Goal: Task Accomplishment & Management: Use online tool/utility

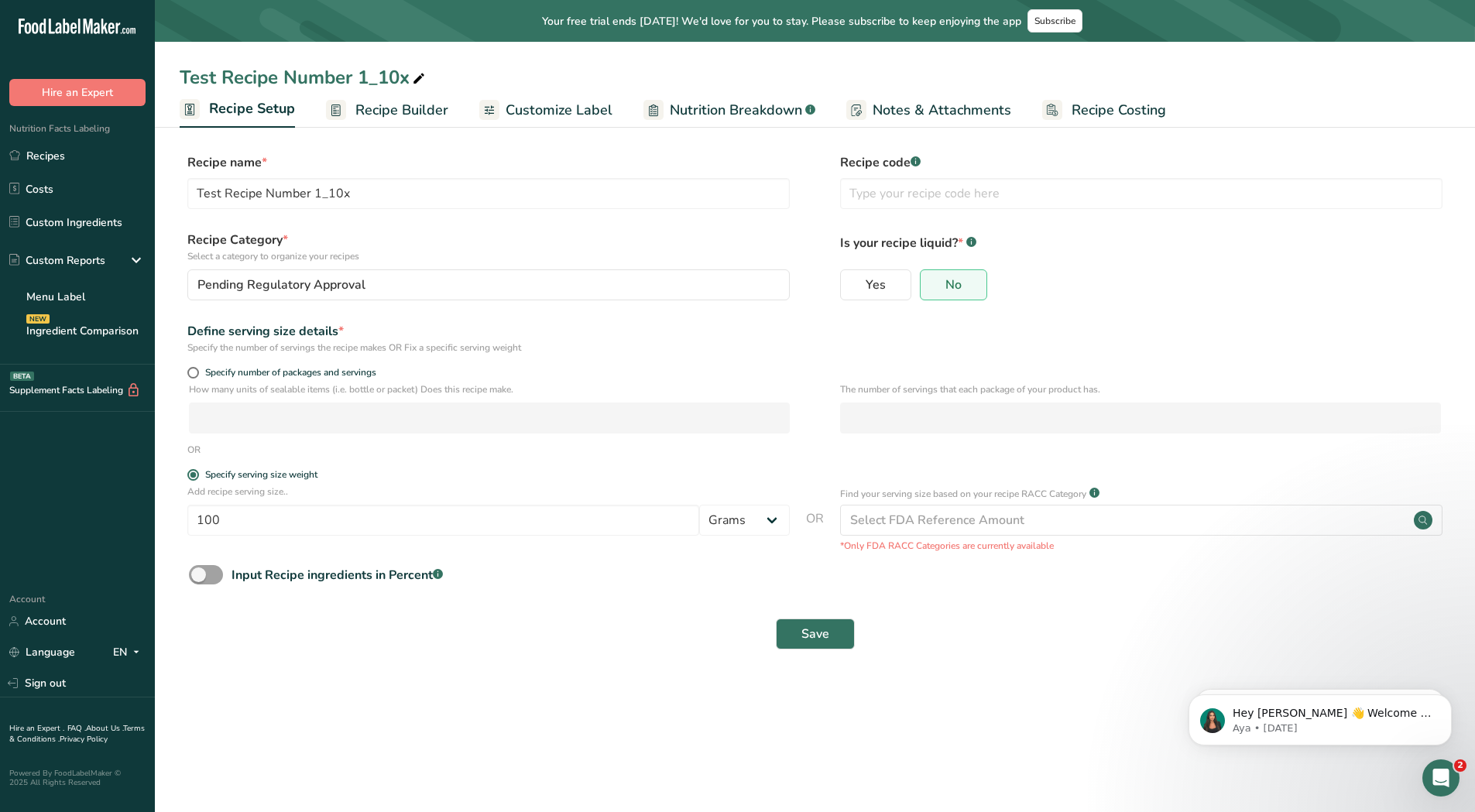
click at [409, 105] on span "Recipe Builder" at bounding box center [402, 110] width 93 height 21
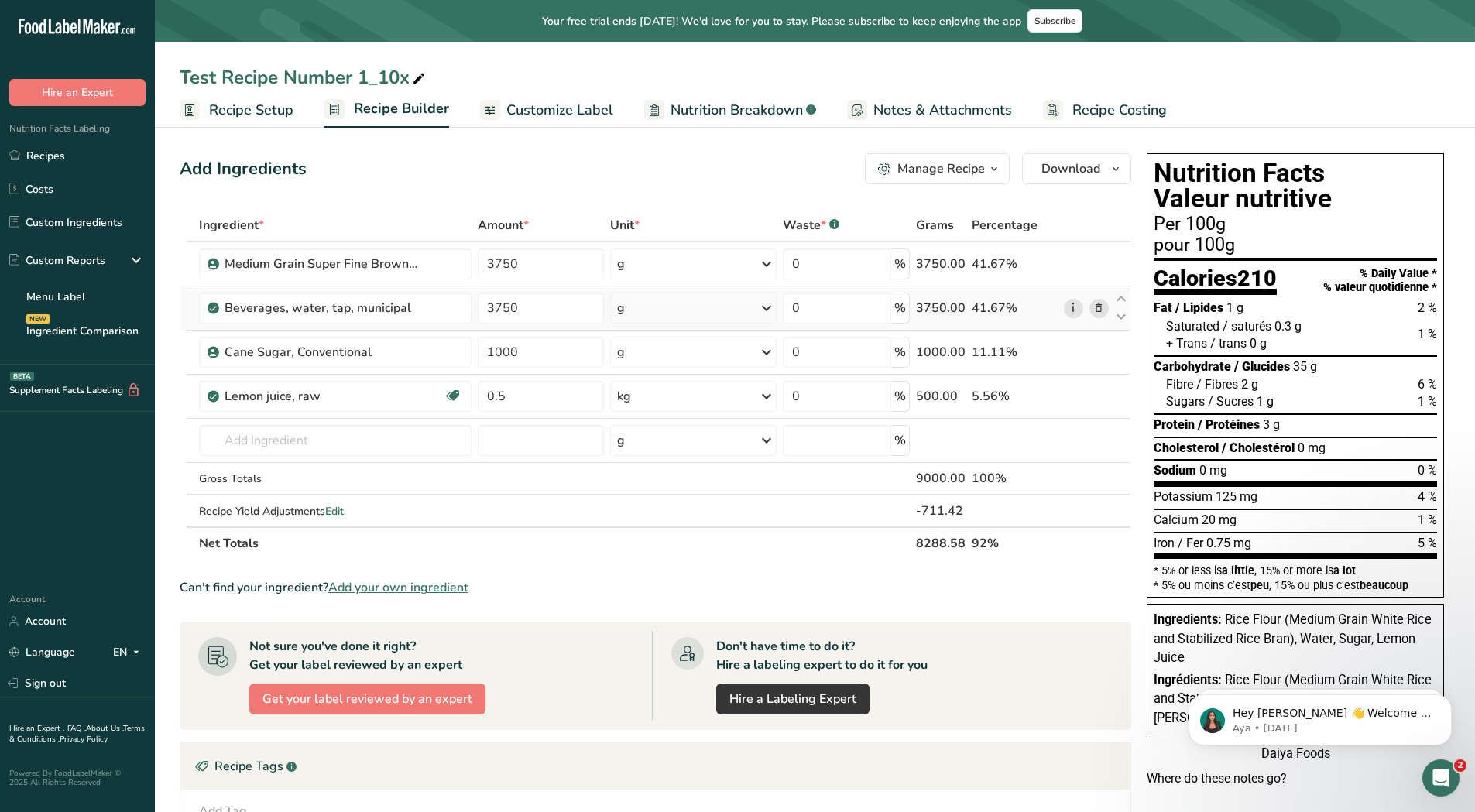
click at [1067, 310] on link "i" at bounding box center [1073, 308] width 19 height 19
click at [1078, 267] on icon at bounding box center [1073, 265] width 11 height 16
click at [1073, 169] on span "Download" at bounding box center [1070, 168] width 59 height 18
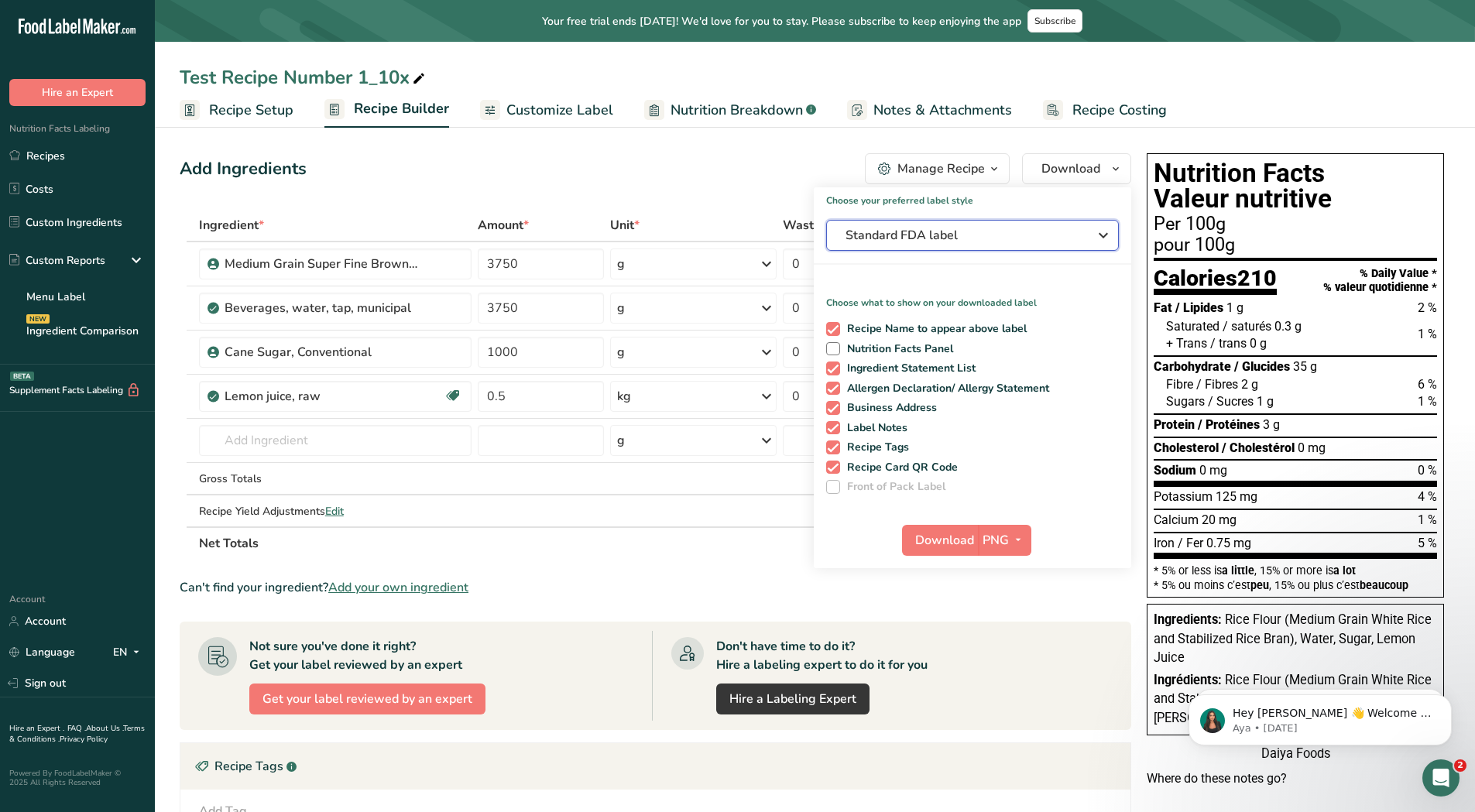
click at [981, 237] on span "Standard FDA label" at bounding box center [961, 236] width 232 height 18
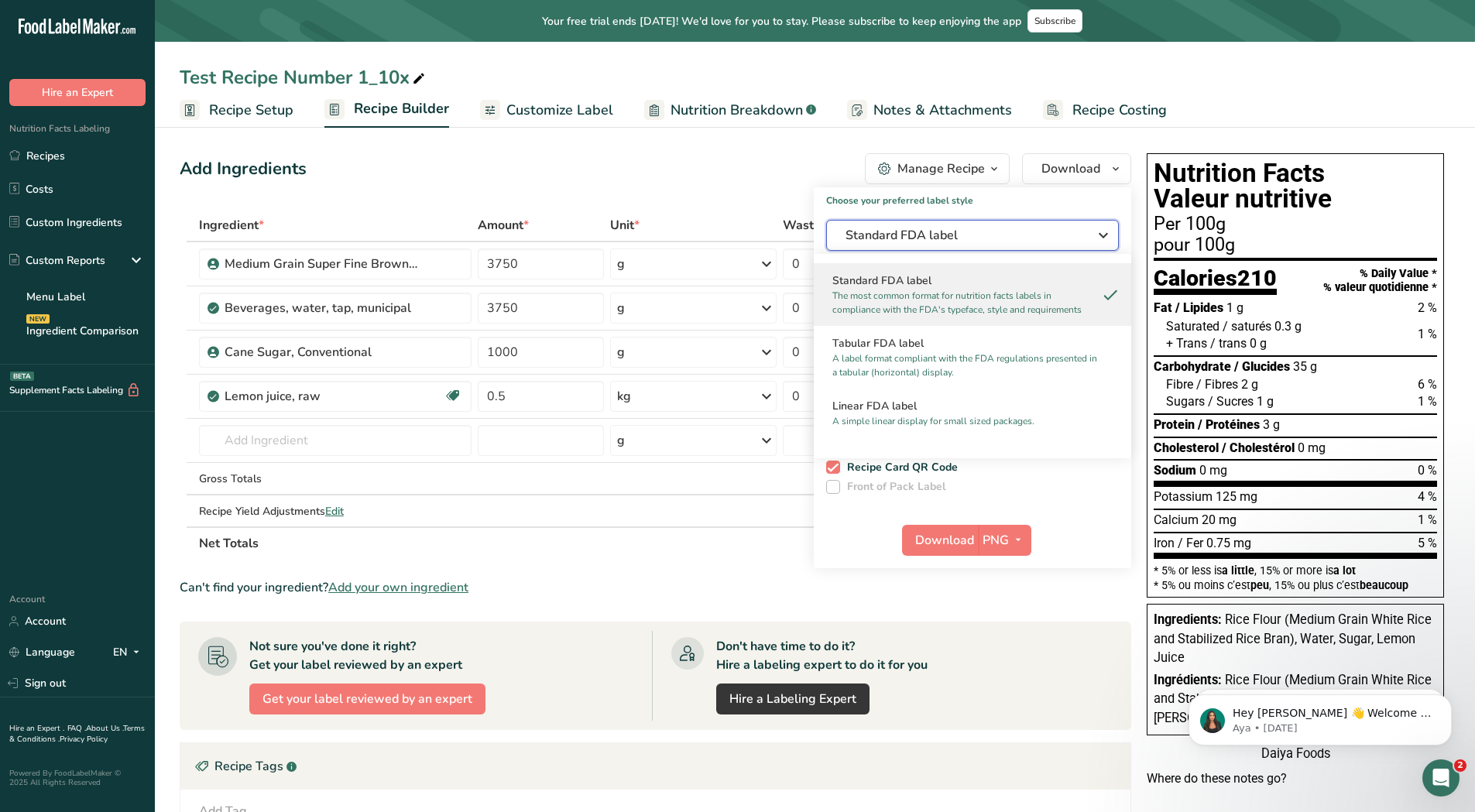
click at [981, 237] on span "Standard FDA label" at bounding box center [961, 236] width 232 height 18
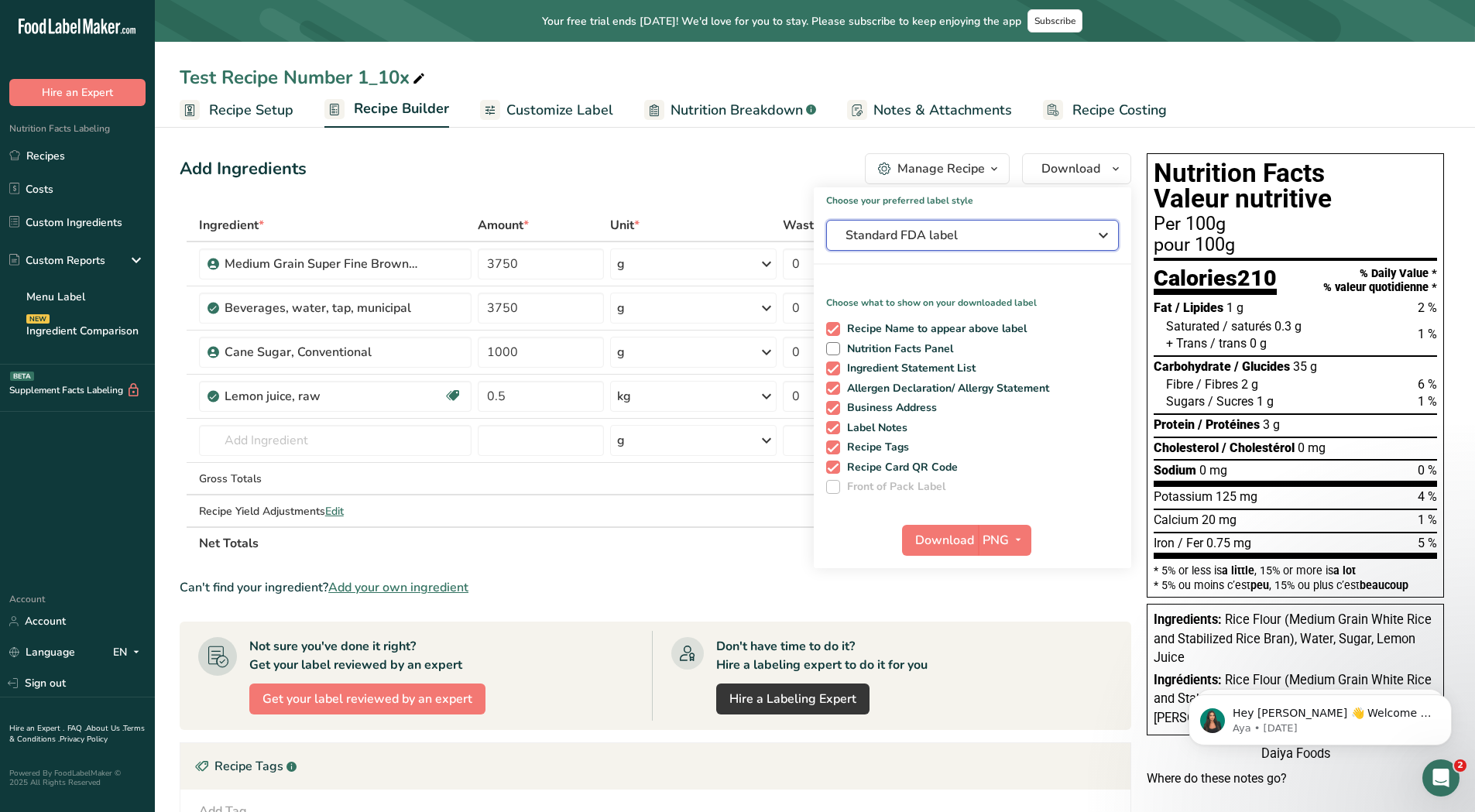
click at [981, 237] on span "Standard FDA label" at bounding box center [961, 236] width 232 height 18
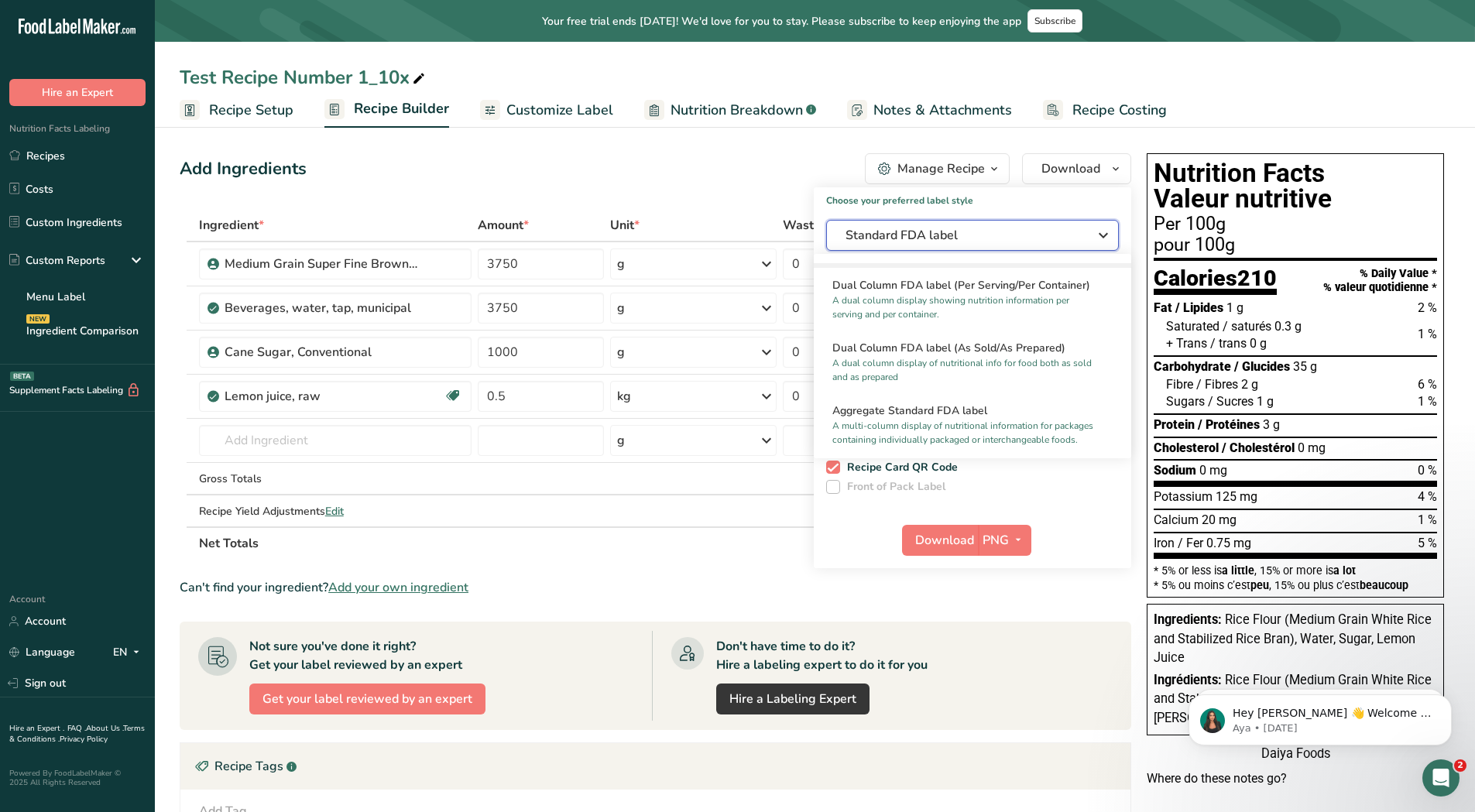
scroll to position [310, 0]
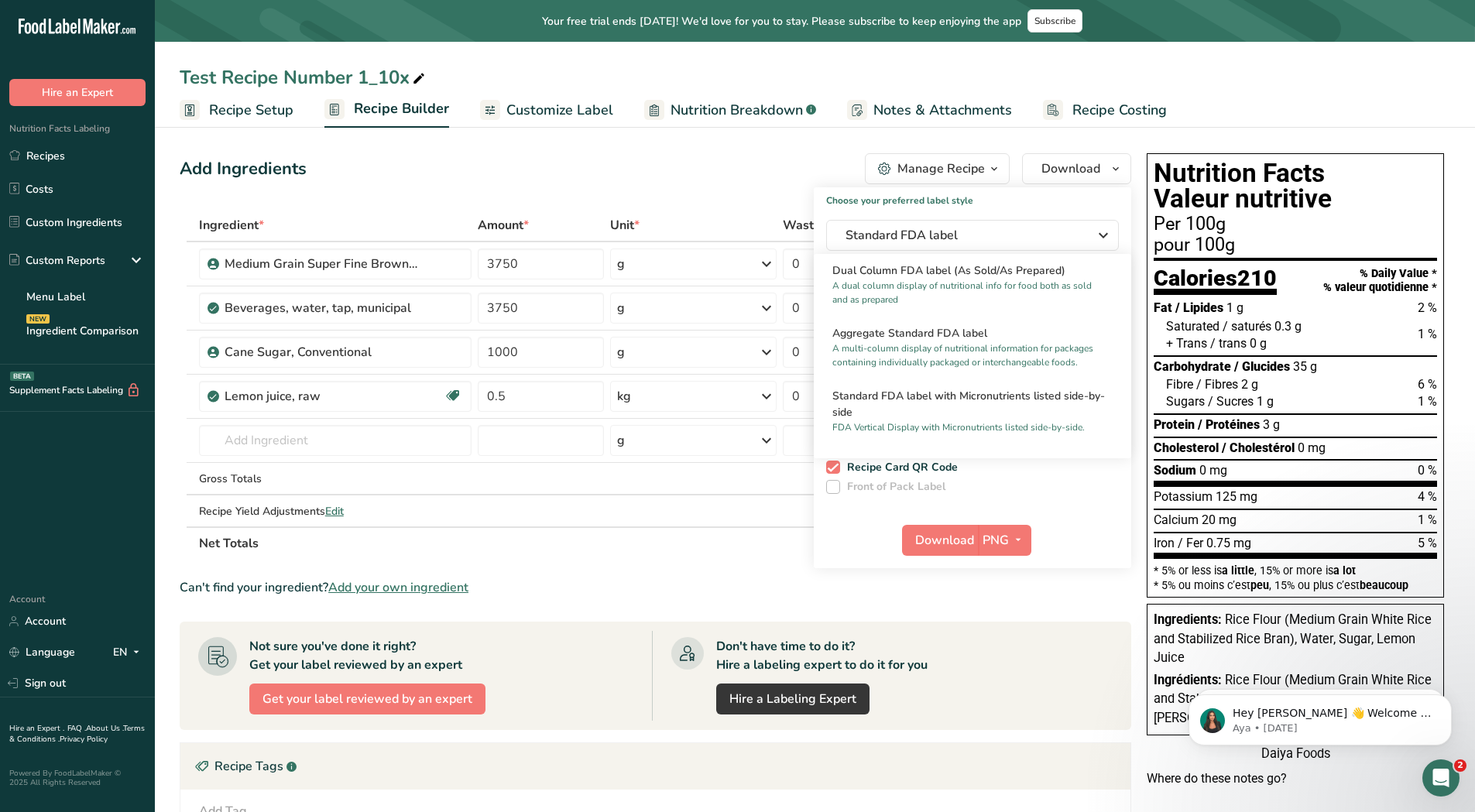
click at [692, 560] on section "Ingredient * Amount * Unit * Waste * .a-a{fill:#347362;}.b-a{fill:#fff;} Grams …" at bounding box center [656, 646] width 952 height 874
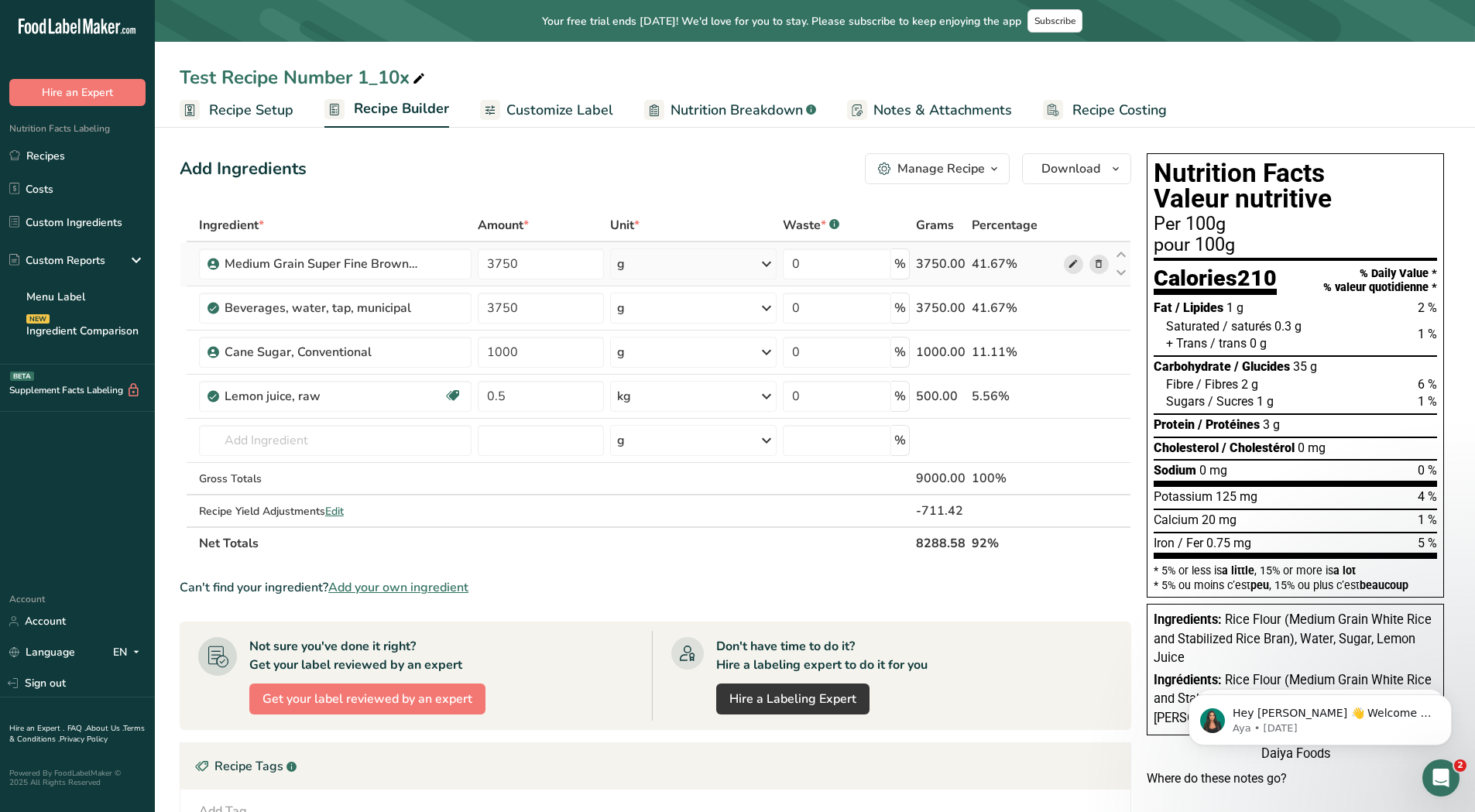
click at [1072, 266] on icon at bounding box center [1073, 265] width 11 height 16
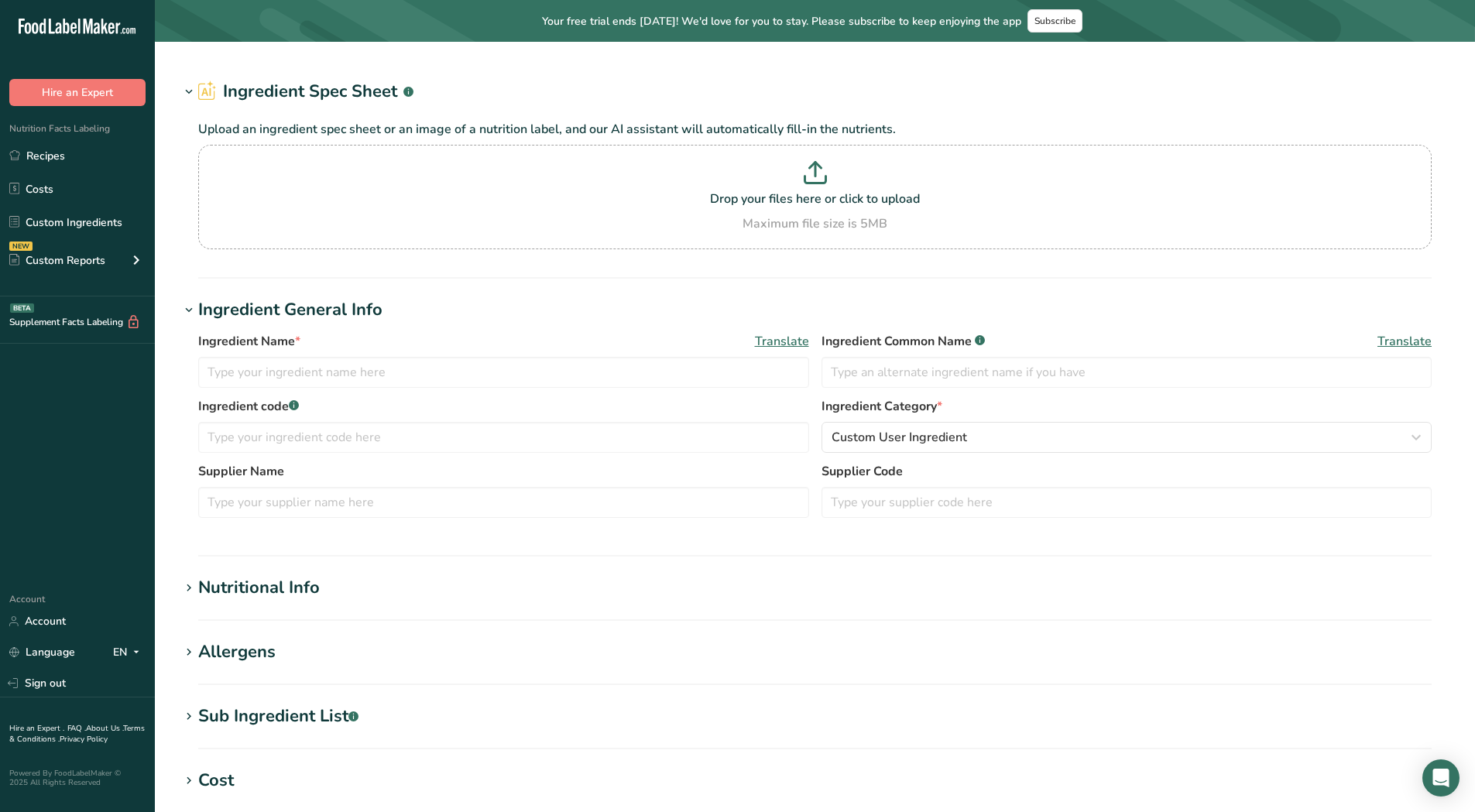
type input "Beverages, water, tap, municipal"
type input "Water"
type input "Medium Grain Super Fine Brown Rice Flour"
type input "Rice Flour"
type input "1234567"
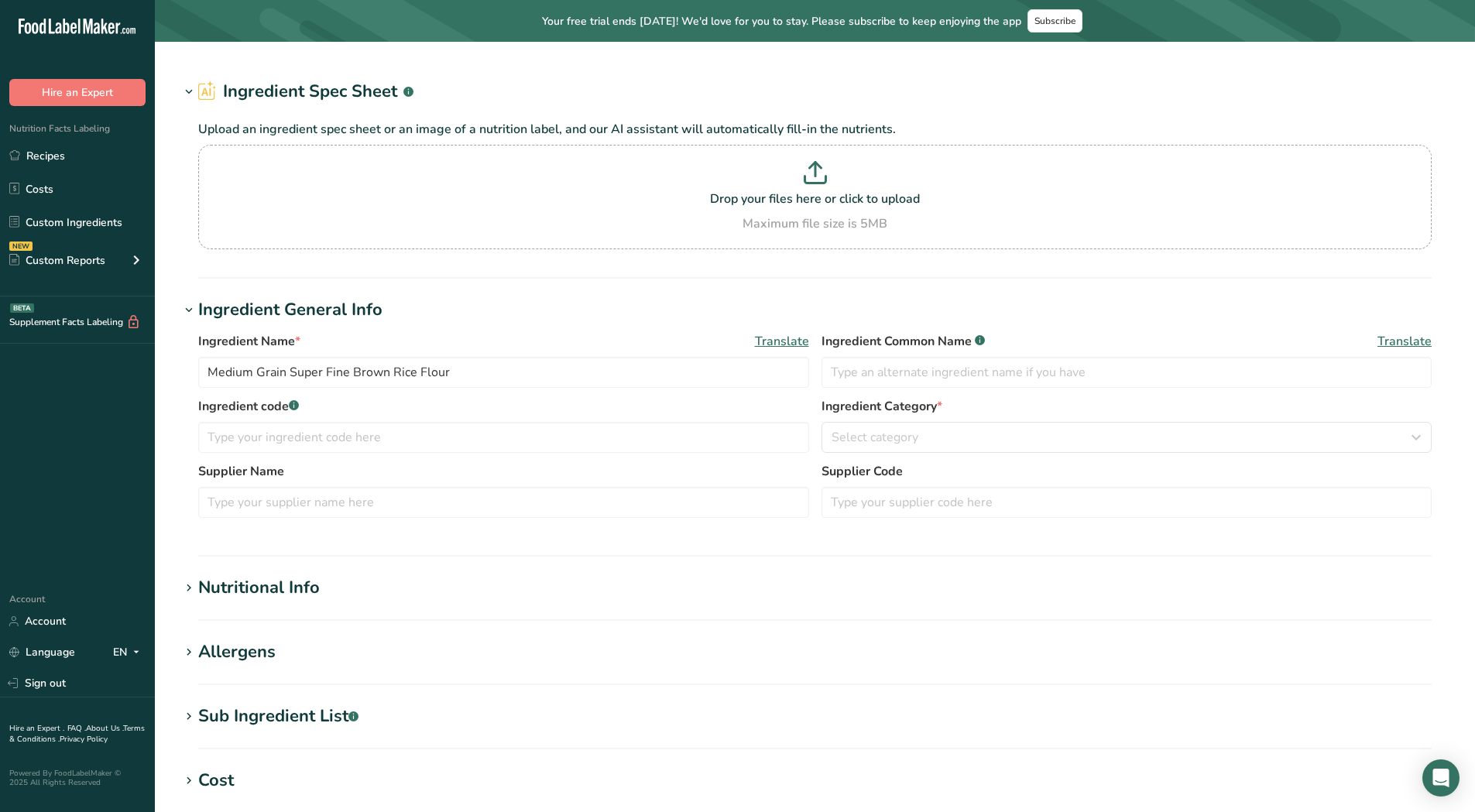
type input "Western Foods"
type input "200251"
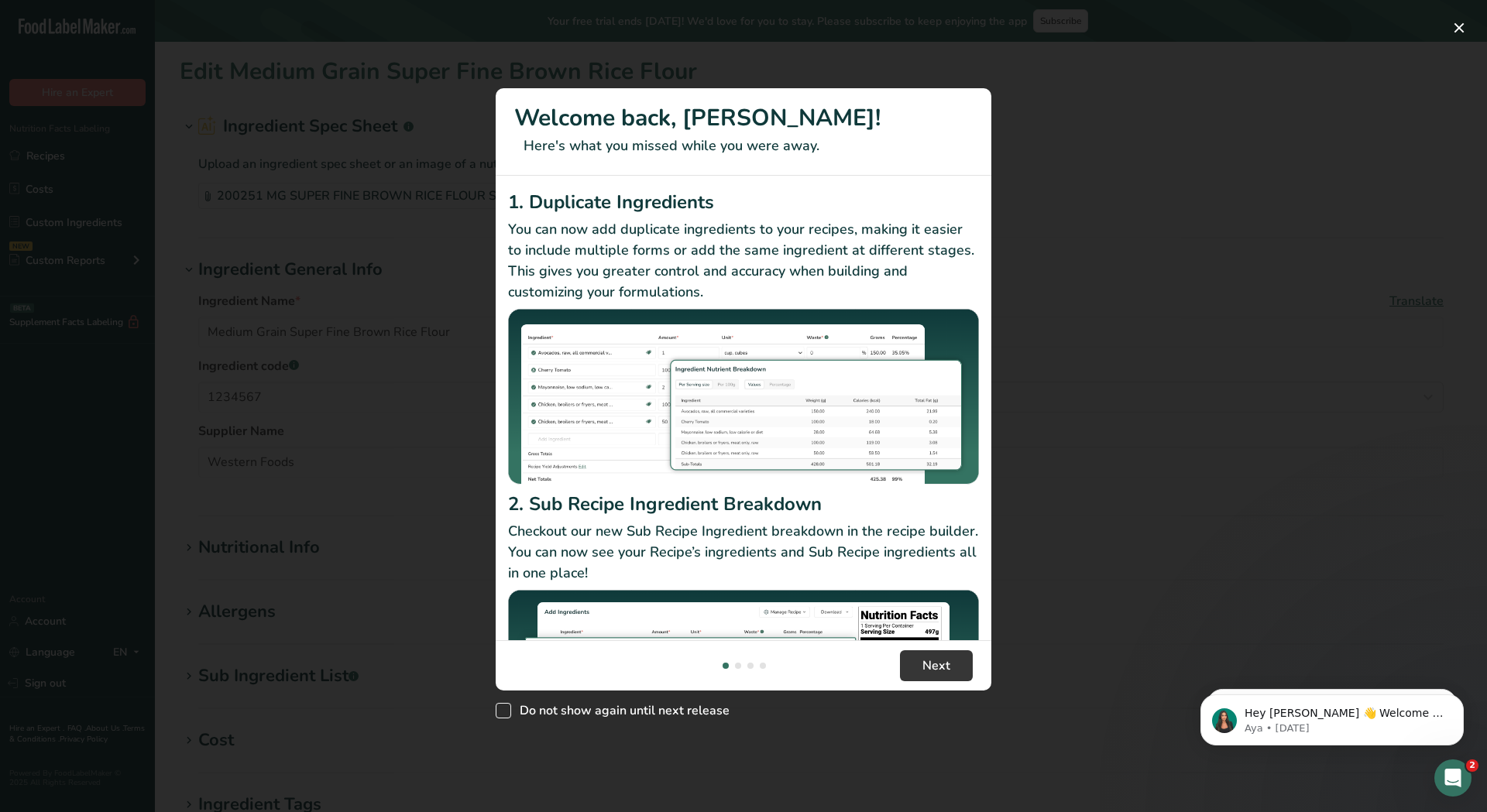
drag, startPoint x: 511, startPoint y: 714, endPoint x: 564, endPoint y: 712, distance: 53.0
click at [510, 714] on label "Do not show again until next release" at bounding box center [612, 710] width 234 height 15
click at [506, 714] on input "Do not show again until next release" at bounding box center [500, 711] width 10 height 10
checkbox input "true"
drag, startPoint x: 958, startPoint y: 667, endPoint x: 930, endPoint y: 626, distance: 49.6
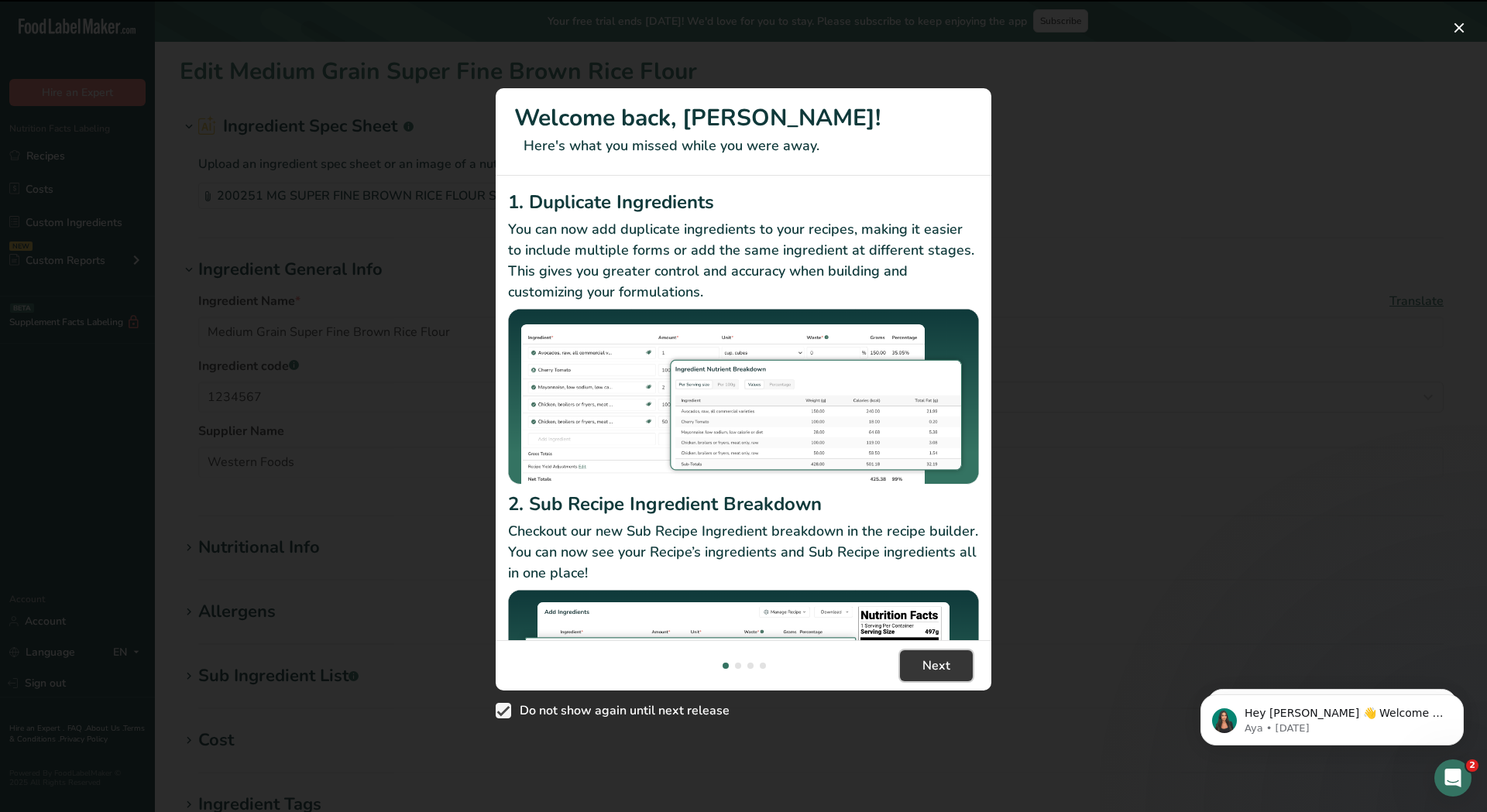
click at [957, 667] on button "Next" at bounding box center [937, 666] width 73 height 31
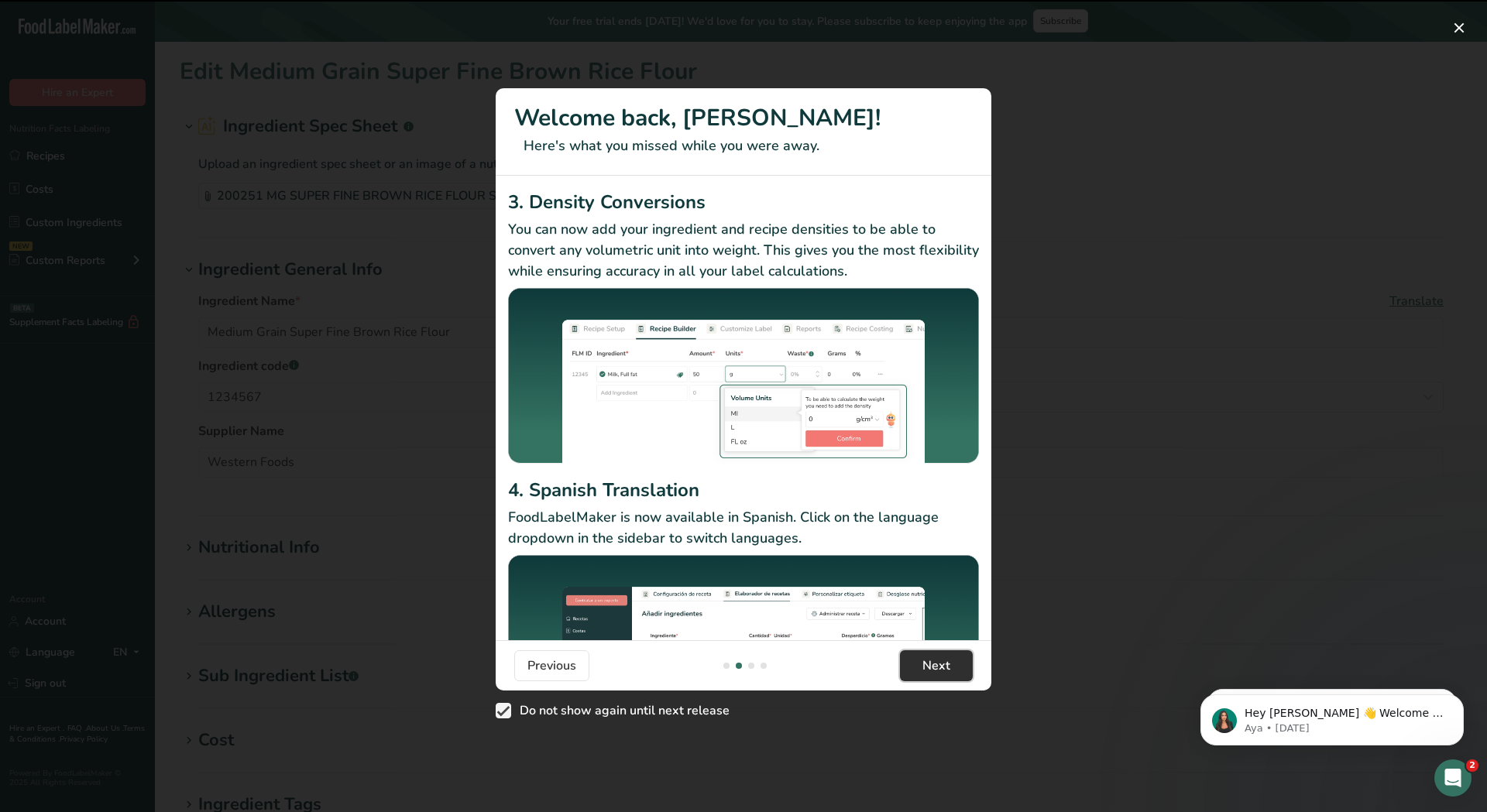
click at [931, 669] on span "Next" at bounding box center [936, 666] width 28 height 18
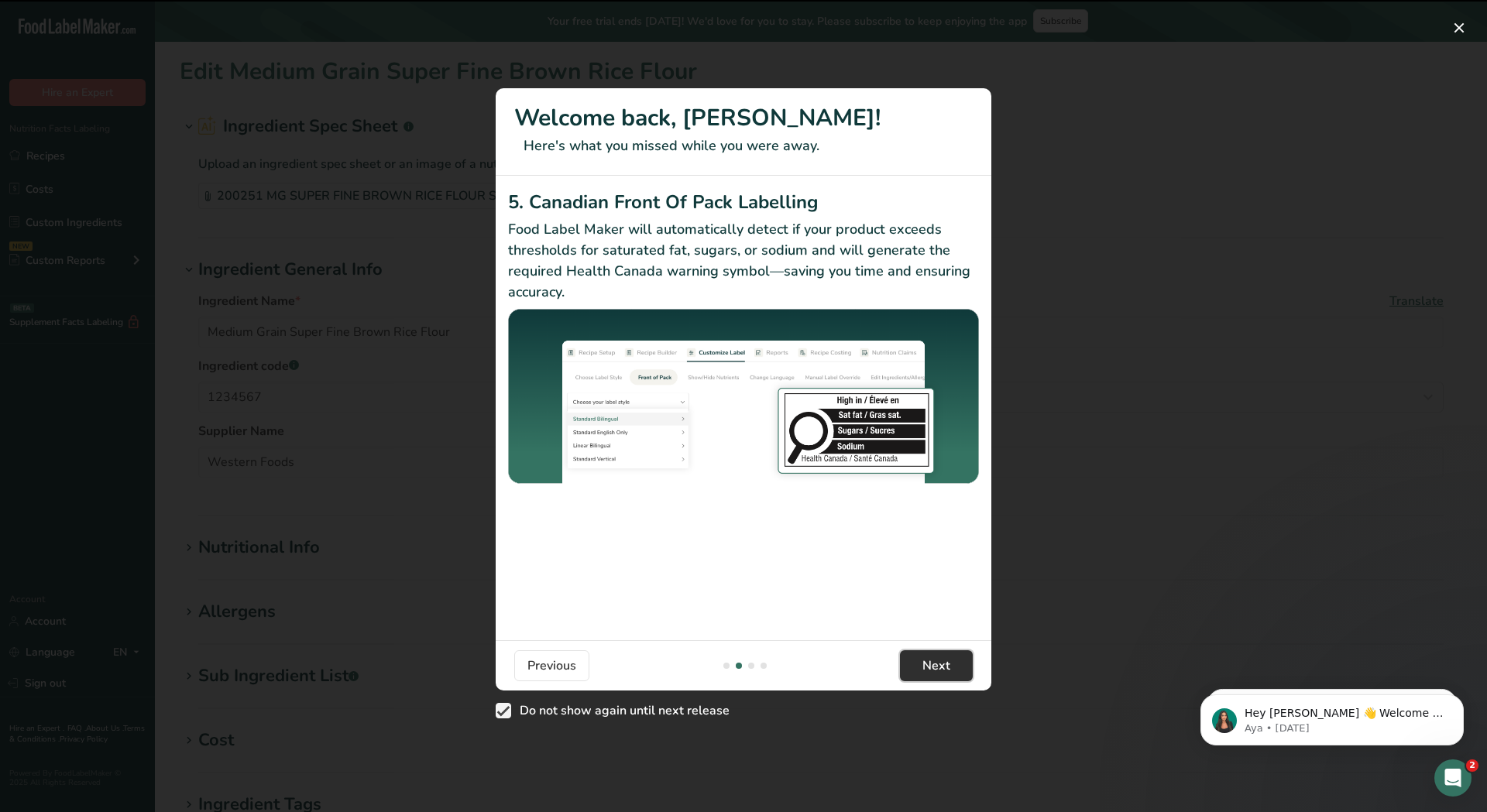
click at [931, 669] on span "Next" at bounding box center [936, 666] width 28 height 18
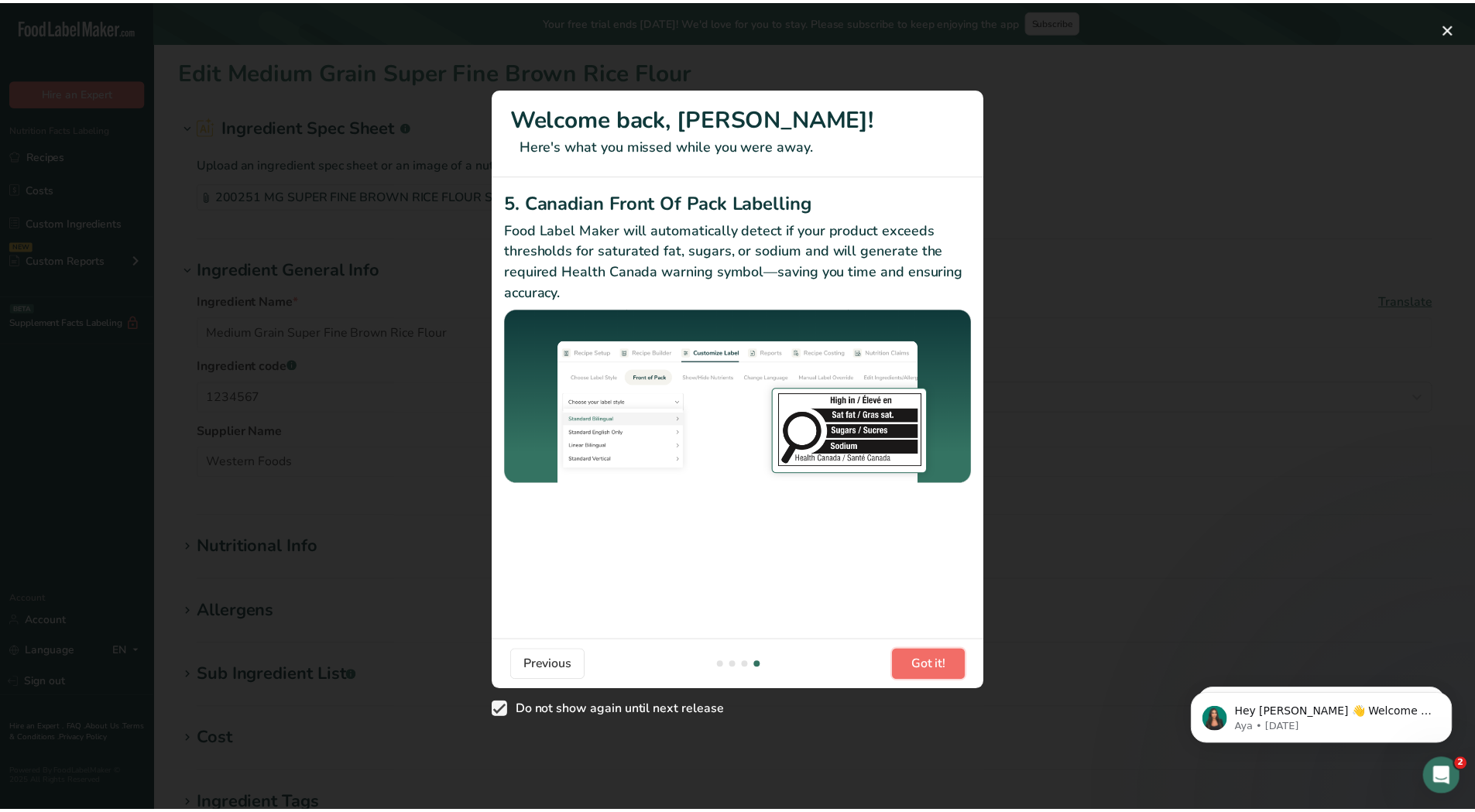
scroll to position [0, 1487]
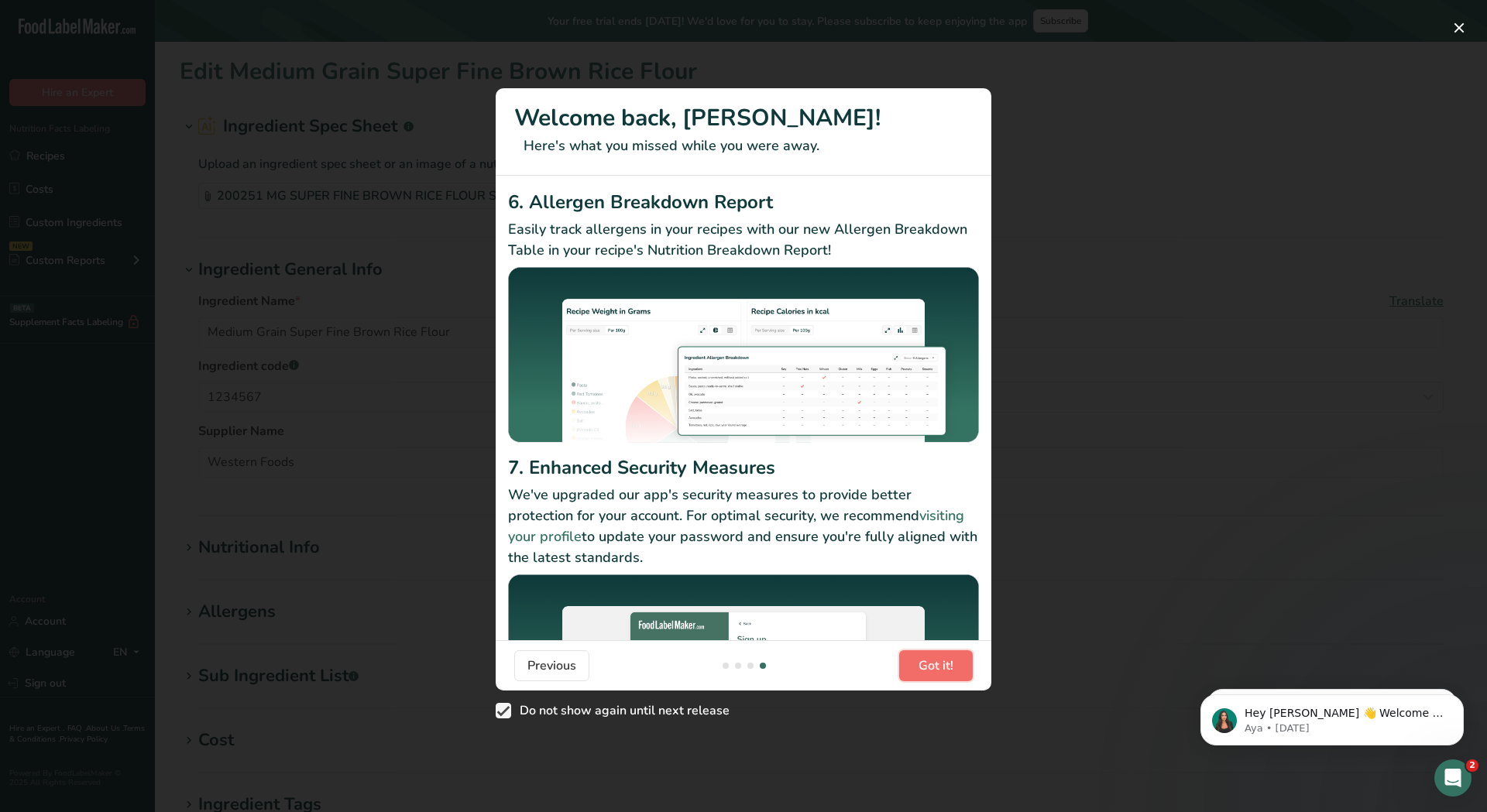
click at [931, 669] on span "Got it!" at bounding box center [936, 666] width 35 height 18
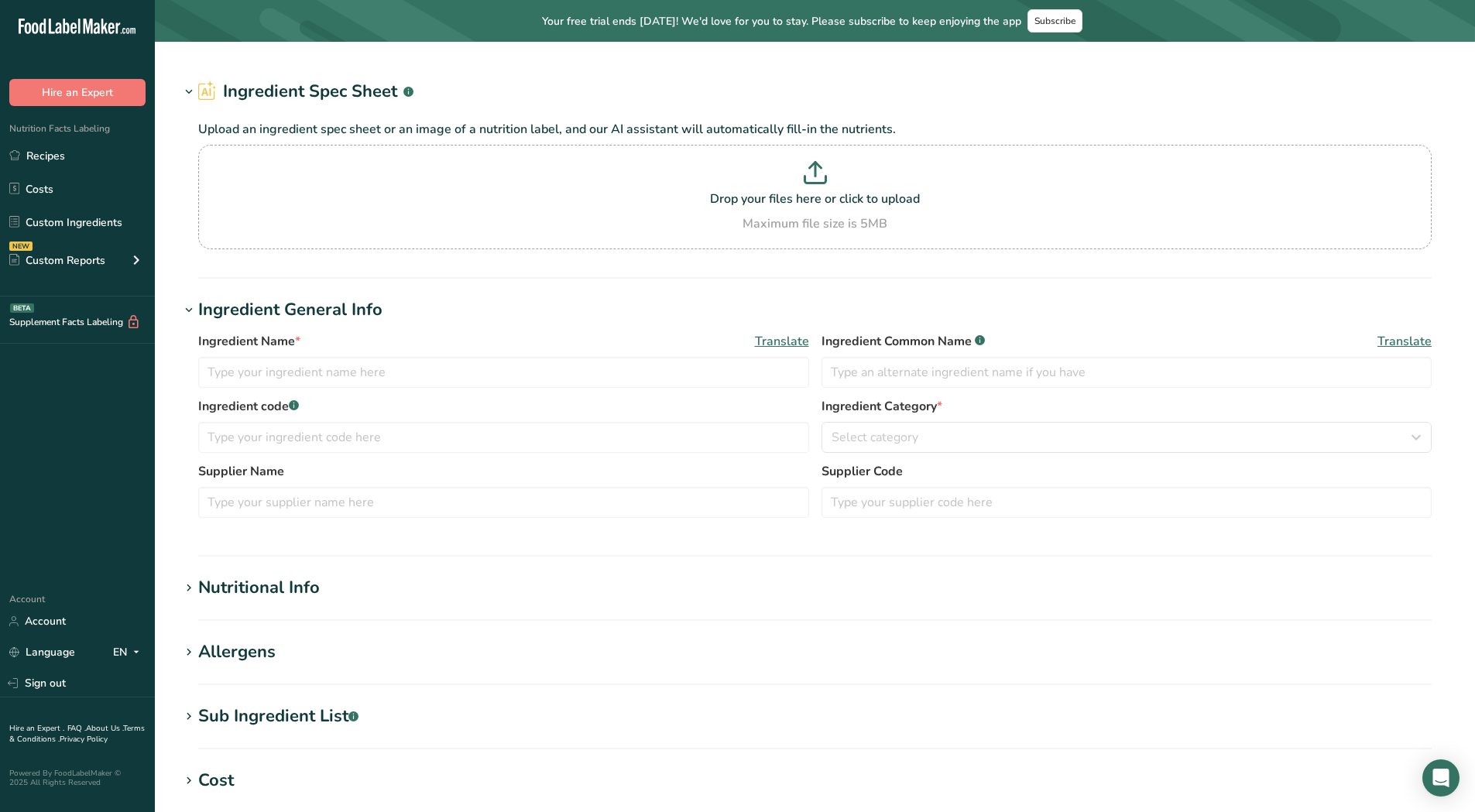
type input "Medium Grain Super Fine Brown Rice Flour"
type input "Rice Flour"
type input "1234567"
type input "Western Foods"
type input "200251"
